Goal: Download file/media: Obtain a digital file from the website

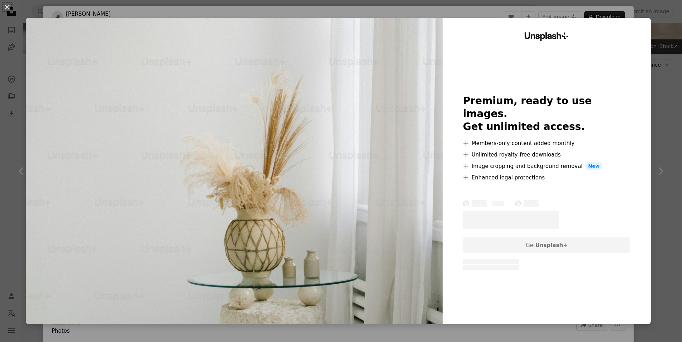
scroll to position [57, 0]
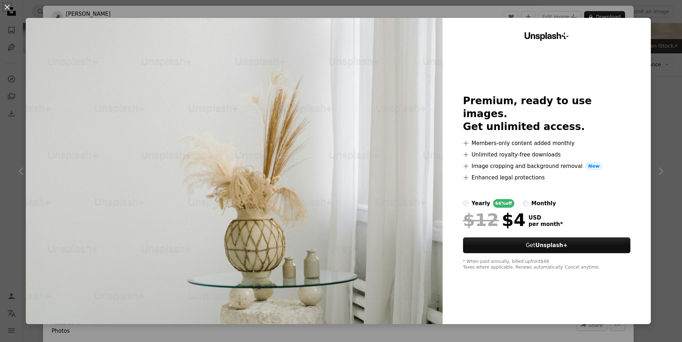
drag, startPoint x: 653, startPoint y: 70, endPoint x: 642, endPoint y: 73, distance: 11.5
click at [653, 71] on div "An X shape Unsplash+ Premium, ready to use images. Get unlimited access. A plus…" at bounding box center [341, 171] width 682 height 342
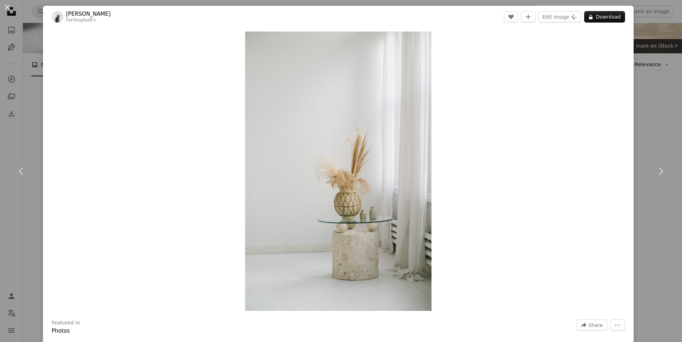
click at [654, 82] on div "An X shape Chevron left Chevron right [PERSON_NAME] For Unsplash+ A heart A plu…" at bounding box center [341, 171] width 682 height 342
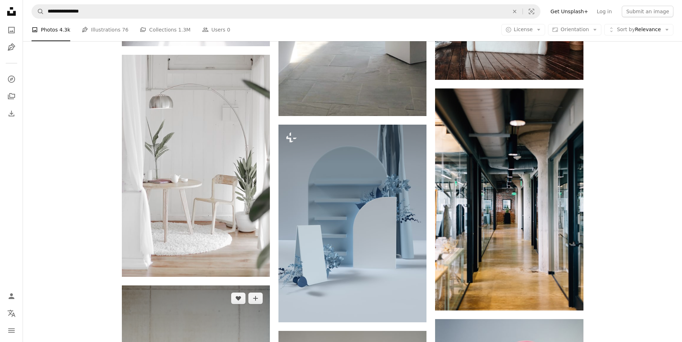
scroll to position [849, 0]
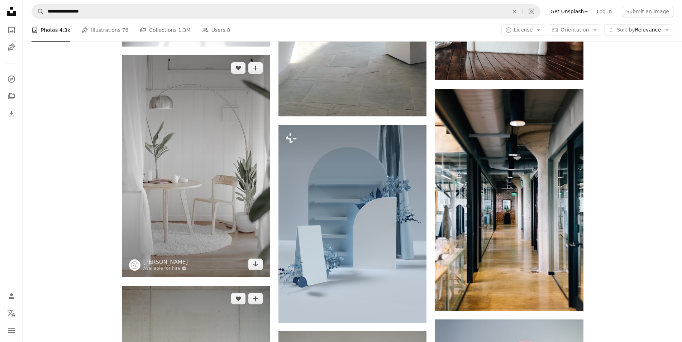
click at [230, 181] on img at bounding box center [196, 166] width 148 height 222
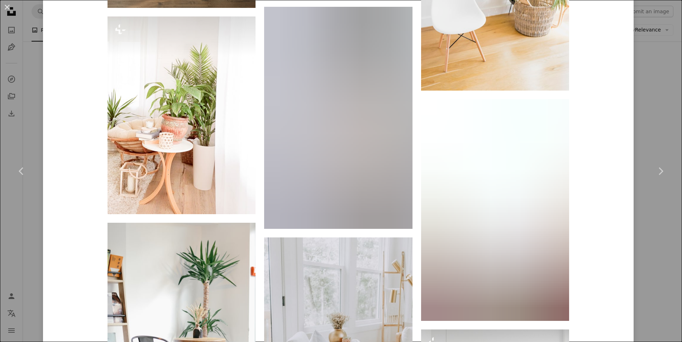
scroll to position [2007, 0]
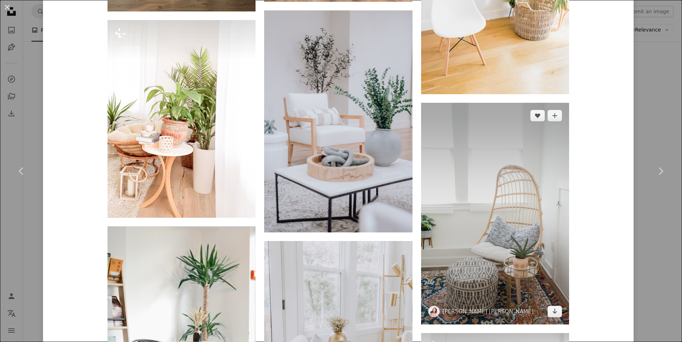
click at [487, 173] on img at bounding box center [495, 214] width 148 height 222
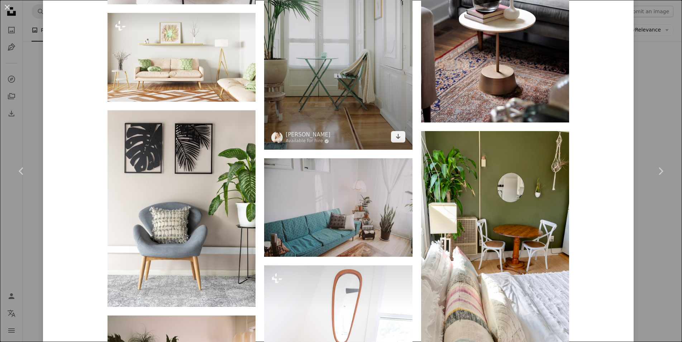
scroll to position [3614, 0]
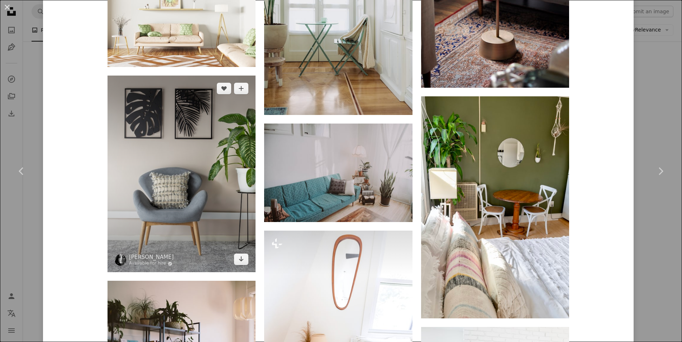
click at [218, 181] on img at bounding box center [182, 174] width 148 height 197
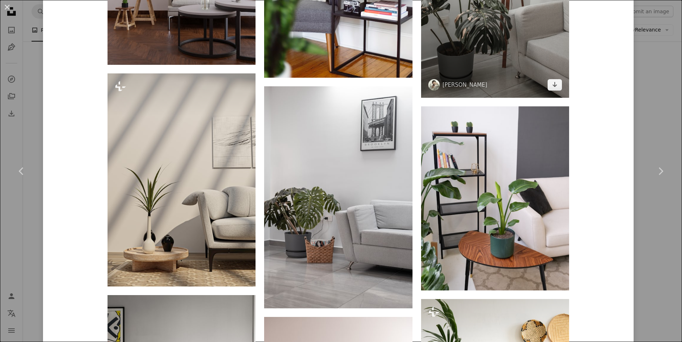
scroll to position [645, 0]
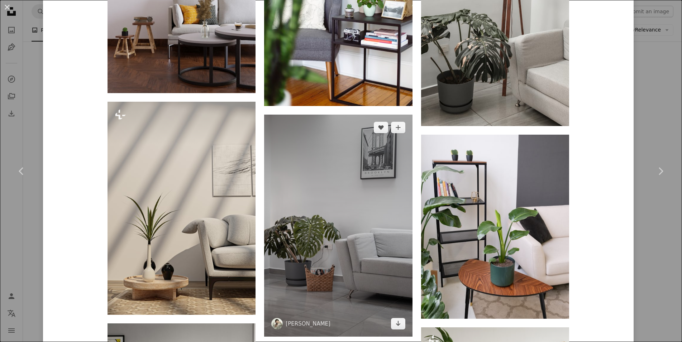
click at [346, 175] on img at bounding box center [338, 226] width 148 height 222
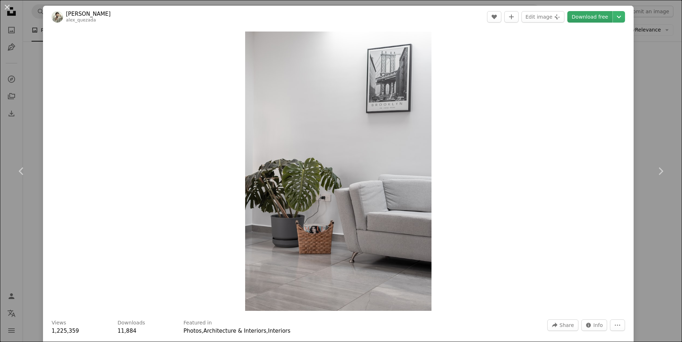
click at [576, 18] on link "Download free" at bounding box center [589, 16] width 45 height 11
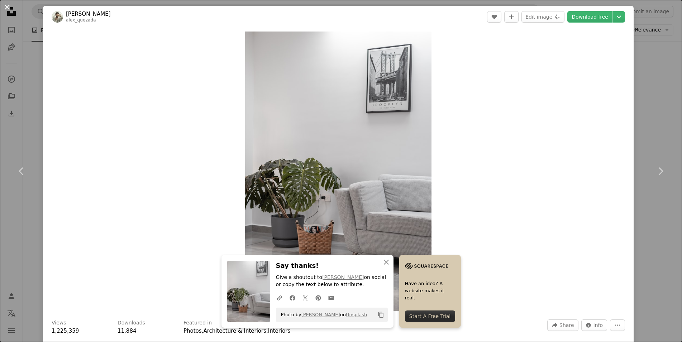
click at [3, 9] on button "An X shape" at bounding box center [7, 7] width 9 height 9
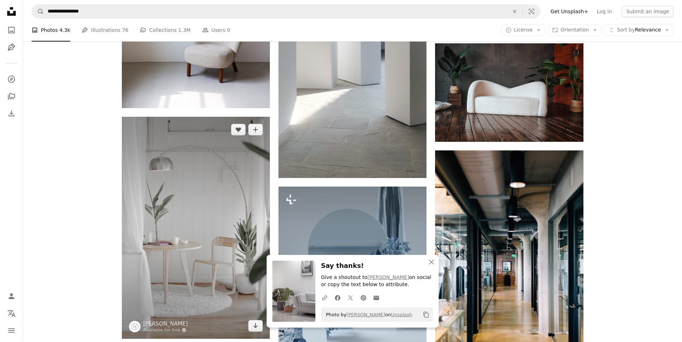
scroll to position [788, 0]
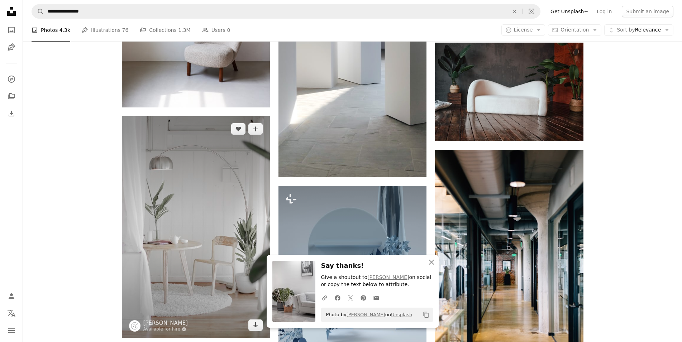
click at [230, 182] on img at bounding box center [196, 227] width 148 height 222
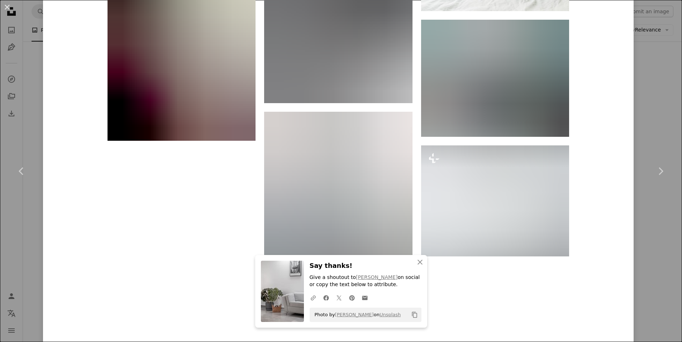
scroll to position [3044, 0]
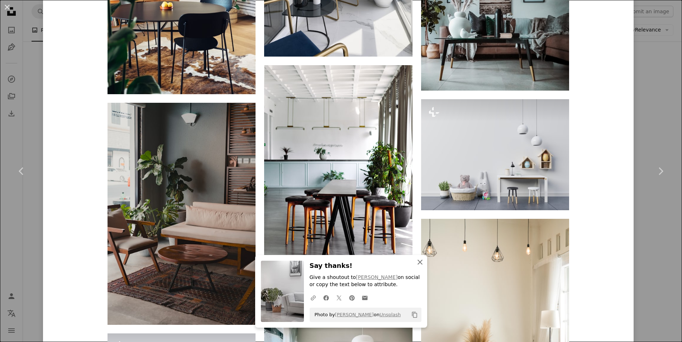
click at [424, 263] on icon "An X shape" at bounding box center [420, 262] width 9 height 9
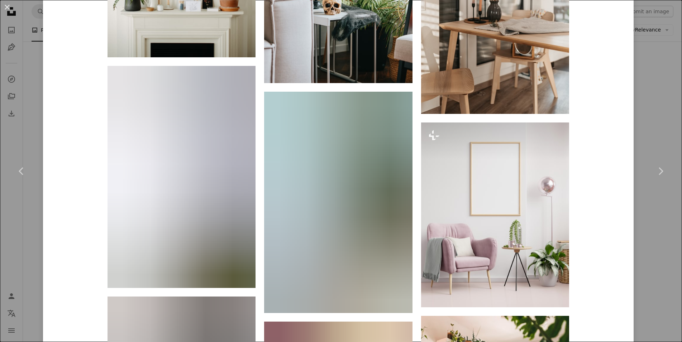
scroll to position [19232, 0]
